Goal: Register for event/course

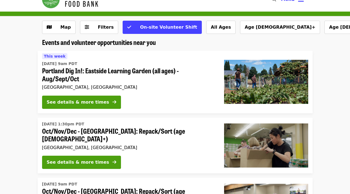
scroll to position [13, 0]
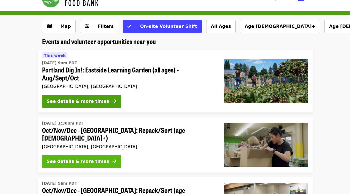
click at [78, 158] on div "See details & more times" at bounding box center [78, 161] width 62 height 7
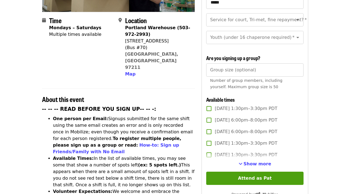
scroll to position [131, 0]
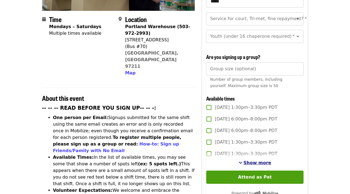
click at [258, 160] on span "Show more" at bounding box center [258, 162] width 28 height 5
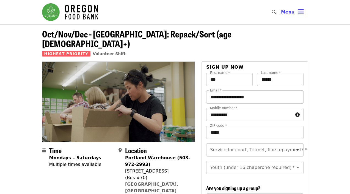
scroll to position [0, 0]
click at [298, 12] on icon "bars icon" at bounding box center [301, 12] width 6 height 8
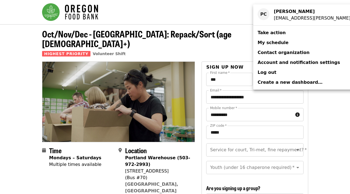
click at [267, 43] on span "My schedule" at bounding box center [273, 42] width 31 height 5
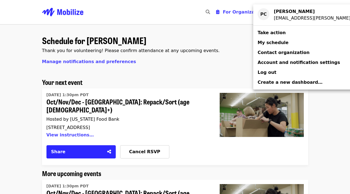
click at [182, 161] on div "Account menu" at bounding box center [175, 97] width 350 height 194
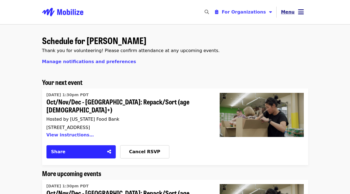
click at [300, 11] on icon "bars icon" at bounding box center [301, 12] width 6 height 8
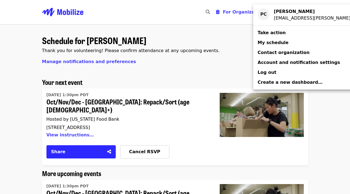
click at [170, 67] on div "Account menu" at bounding box center [175, 97] width 350 height 194
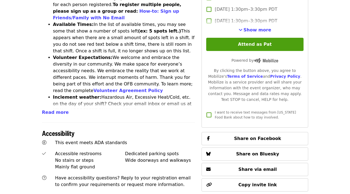
scroll to position [262, 0]
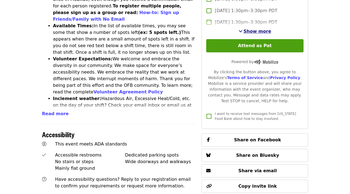
click at [262, 29] on span "Show more" at bounding box center [258, 31] width 28 height 5
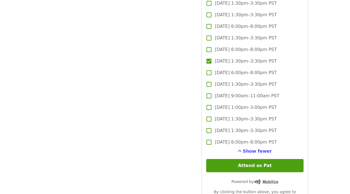
scroll to position [1237, 0]
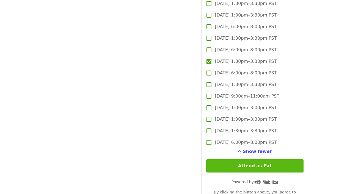
click at [260, 159] on button "Attend as Pat" at bounding box center [254, 165] width 97 height 13
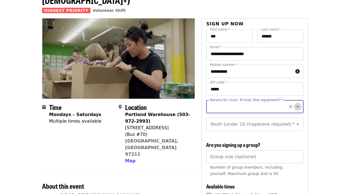
click at [295, 103] on icon "Open" at bounding box center [297, 106] width 7 height 7
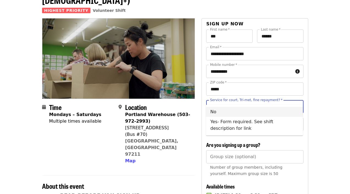
click at [247, 111] on li "No" at bounding box center [254, 112] width 97 height 10
type input "**"
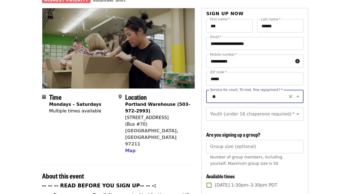
scroll to position [54, 0]
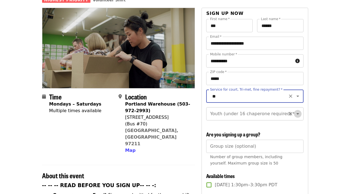
click at [298, 110] on icon "Open" at bounding box center [297, 113] width 7 height 7
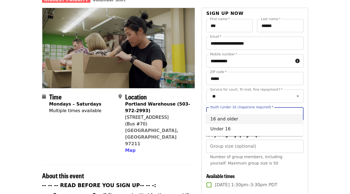
click at [237, 120] on li "16 and older" at bounding box center [254, 119] width 97 height 10
type input "**********"
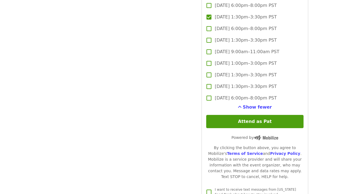
scroll to position [1284, 0]
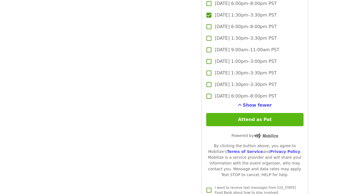
click at [260, 113] on button "Attend as Pat" at bounding box center [254, 119] width 97 height 13
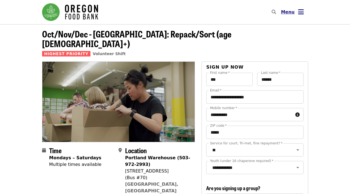
scroll to position [0, 0]
click at [302, 13] on icon "bars icon" at bounding box center [301, 12] width 6 height 8
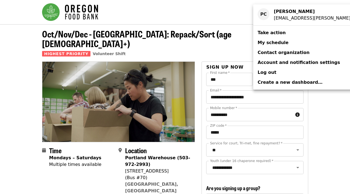
click at [275, 42] on span "My schedule" at bounding box center [273, 42] width 31 height 5
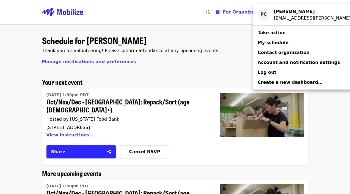
click at [263, 44] on span "My schedule" at bounding box center [273, 42] width 31 height 5
click at [176, 93] on div "Account menu" at bounding box center [175, 97] width 350 height 194
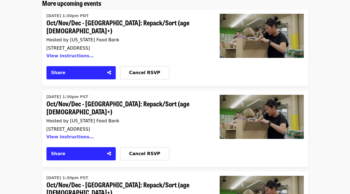
scroll to position [173, 0]
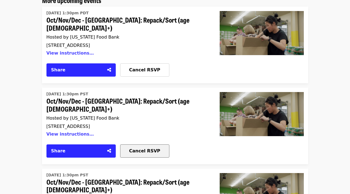
click at [137, 148] on span "Cancel RSVP" at bounding box center [144, 150] width 31 height 5
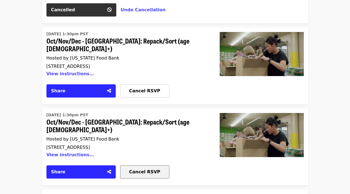
scroll to position [313, 0]
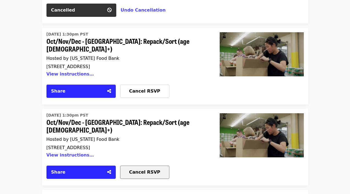
click at [139, 169] on span "Cancel RSVP" at bounding box center [144, 171] width 31 height 5
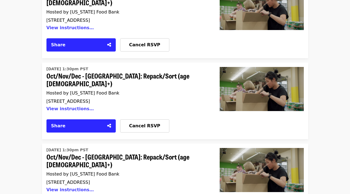
scroll to position [521, 0]
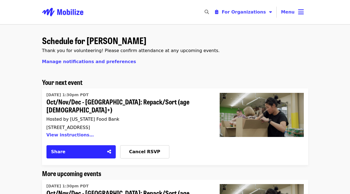
scroll to position [0, 0]
